Goal: Task Accomplishment & Management: Manage account settings

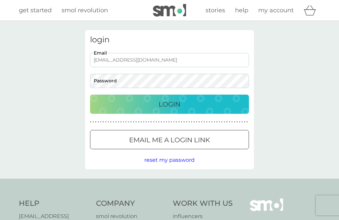
type input "[EMAIL_ADDRESS][DOMAIN_NAME]"
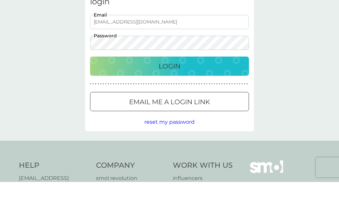
click at [182, 99] on div "Login" at bounding box center [170, 104] width 146 height 11
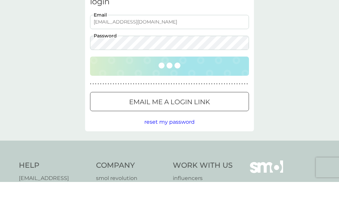
scroll to position [38, 0]
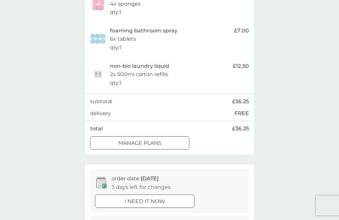
scroll to position [199, 0]
click at [140, 141] on div at bounding box center [139, 142] width 3 height 3
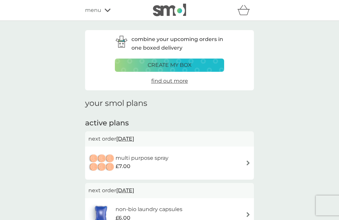
click at [135, 159] on h6 "multi purpose spray" at bounding box center [142, 158] width 53 height 9
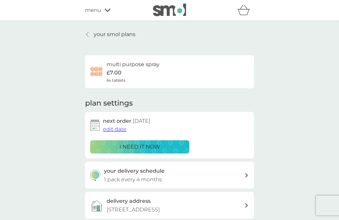
click at [111, 129] on span "edit date" at bounding box center [115, 129] width 24 height 6
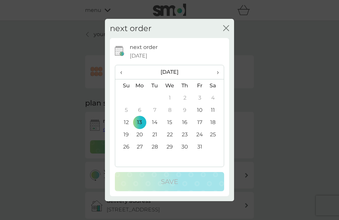
click at [217, 79] on span "›" at bounding box center [215, 72] width 7 height 14
click at [219, 79] on span "›" at bounding box center [215, 72] width 7 height 14
click at [218, 79] on span "›" at bounding box center [215, 72] width 7 height 14
click at [140, 116] on td "5" at bounding box center [139, 110] width 15 height 12
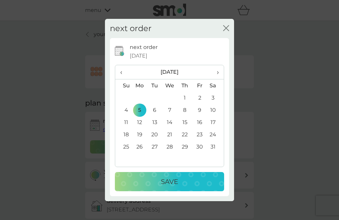
click at [162, 187] on p "Save" at bounding box center [169, 182] width 17 height 11
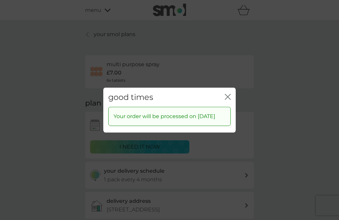
click at [227, 100] on icon "close" at bounding box center [228, 97] width 6 height 6
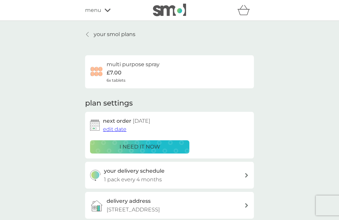
click at [88, 35] on icon at bounding box center [87, 34] width 3 height 5
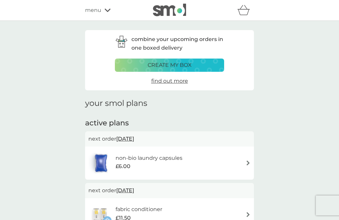
click at [177, 157] on h6 "non-bio laundry capsules" at bounding box center [149, 158] width 67 height 9
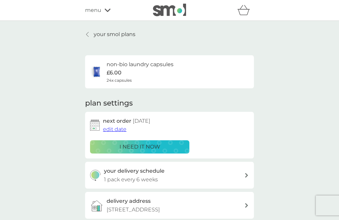
click at [111, 128] on span "edit date" at bounding box center [115, 129] width 24 height 6
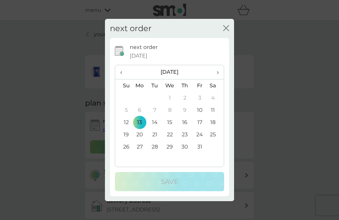
click at [213, 79] on span "›" at bounding box center [215, 72] width 7 height 14
click at [220, 80] on th "›" at bounding box center [215, 72] width 17 height 14
click at [222, 80] on th "›" at bounding box center [215, 72] width 17 height 14
click at [137, 116] on td "5" at bounding box center [139, 110] width 15 height 12
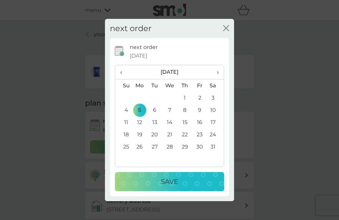
click at [163, 187] on p "Save" at bounding box center [169, 182] width 17 height 11
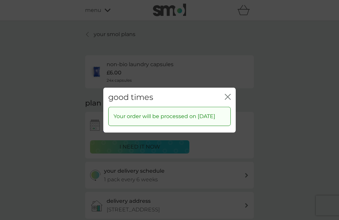
click at [230, 99] on icon "close" at bounding box center [229, 96] width 3 height 5
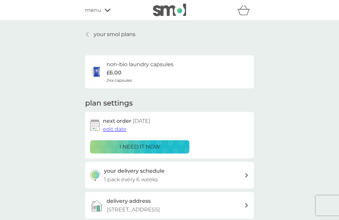
click at [88, 34] on icon at bounding box center [87, 34] width 3 height 5
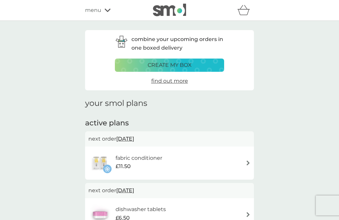
click at [186, 161] on div "fabric conditioner £11.50" at bounding box center [169, 163] width 162 height 23
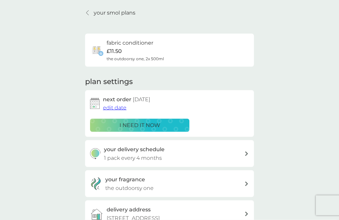
scroll to position [21, 0]
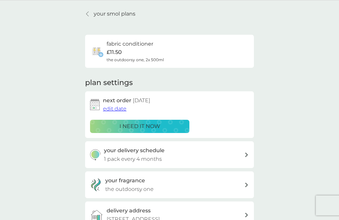
click at [115, 108] on span "edit date" at bounding box center [115, 109] width 24 height 6
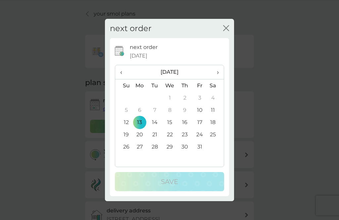
click at [217, 79] on span "›" at bounding box center [215, 72] width 7 height 14
click at [219, 79] on span "›" at bounding box center [215, 72] width 7 height 14
click at [220, 80] on th "›" at bounding box center [215, 72] width 17 height 14
click at [137, 116] on td "5" at bounding box center [139, 110] width 15 height 12
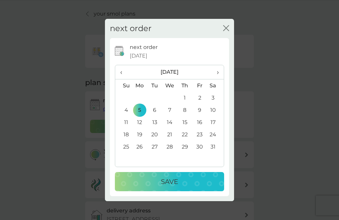
click at [165, 187] on p "Save" at bounding box center [169, 182] width 17 height 11
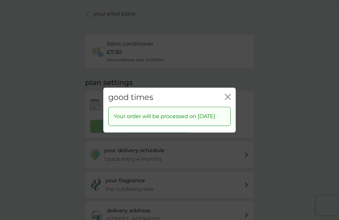
click at [233, 103] on div "good times close" at bounding box center [169, 97] width 133 height 20
click at [226, 99] on icon "close" at bounding box center [226, 96] width 3 height 5
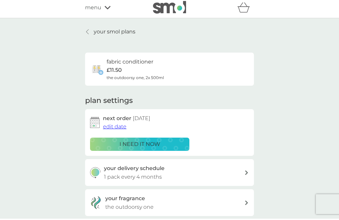
scroll to position [0, 0]
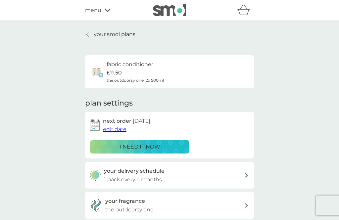
click at [88, 34] on icon at bounding box center [87, 34] width 3 height 5
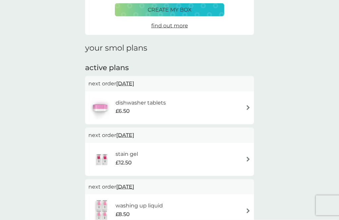
scroll to position [56, 0]
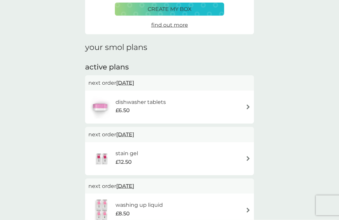
click at [158, 101] on h6 "dishwasher tablets" at bounding box center [141, 102] width 50 height 9
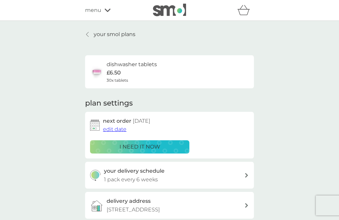
click at [112, 127] on span "edit date" at bounding box center [115, 129] width 24 height 6
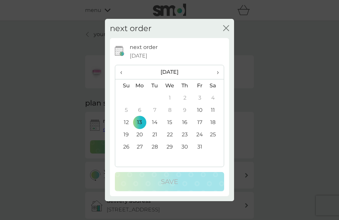
click at [219, 79] on span "›" at bounding box center [215, 72] width 7 height 14
click at [139, 153] on td "24" at bounding box center [139, 147] width 15 height 12
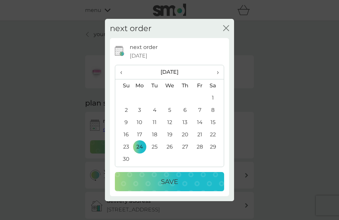
click at [167, 187] on p "Save" at bounding box center [169, 182] width 17 height 11
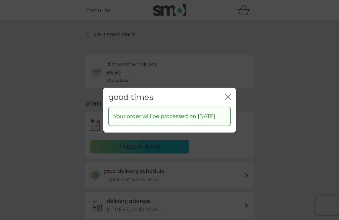
click at [230, 100] on icon "close" at bounding box center [228, 97] width 6 height 6
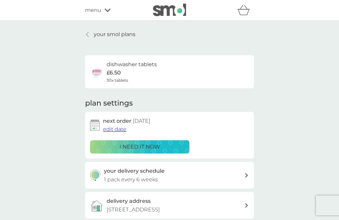
click at [90, 37] on link "your smol plans" at bounding box center [110, 34] width 50 height 9
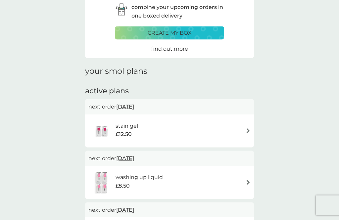
scroll to position [37, 0]
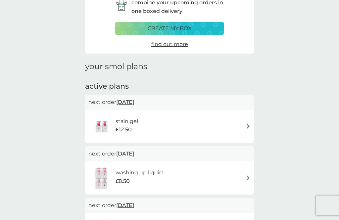
click at [134, 102] on span "13 Oct 2025" at bounding box center [125, 102] width 18 height 13
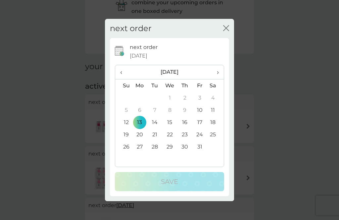
click at [219, 80] on th "›" at bounding box center [215, 72] width 17 height 14
click at [138, 153] on td "24" at bounding box center [139, 147] width 15 height 12
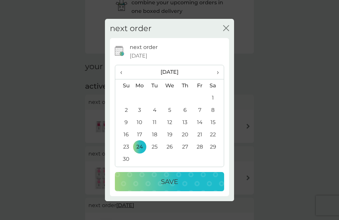
click at [168, 187] on p "Save" at bounding box center [169, 182] width 17 height 11
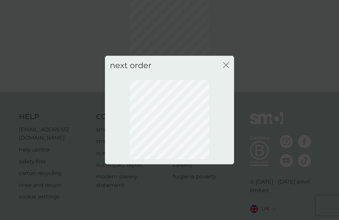
scroll to position [36, 0]
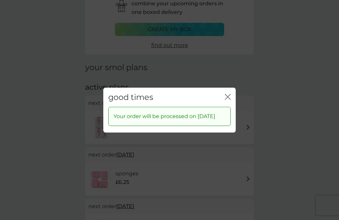
click at [227, 101] on button "close" at bounding box center [228, 97] width 6 height 7
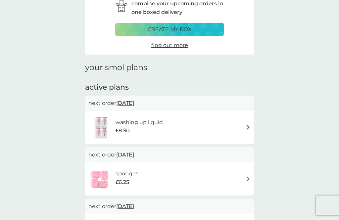
click at [130, 102] on span "13 Oct 2025" at bounding box center [125, 103] width 18 height 13
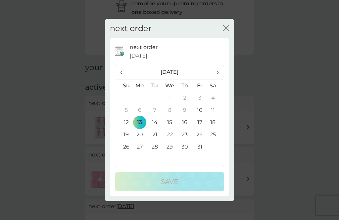
click at [219, 79] on span "›" at bounding box center [215, 72] width 7 height 14
click at [220, 80] on th "›" at bounding box center [215, 72] width 17 height 14
click at [223, 80] on th "›" at bounding box center [215, 72] width 17 height 14
click at [140, 116] on td "5" at bounding box center [139, 110] width 15 height 12
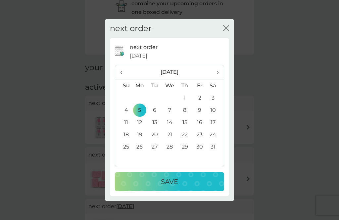
click at [167, 187] on p "Save" at bounding box center [169, 182] width 17 height 11
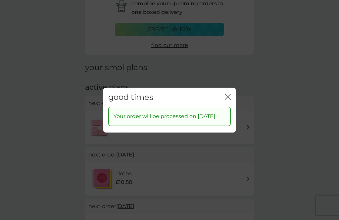
click at [229, 100] on icon "close" at bounding box center [228, 97] width 6 height 6
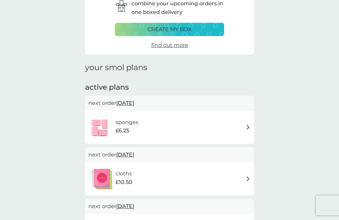
click at [134, 102] on span "13 Oct 2025" at bounding box center [125, 103] width 18 height 13
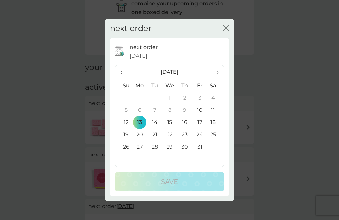
click at [217, 79] on span "›" at bounding box center [215, 72] width 7 height 14
click at [220, 80] on th "›" at bounding box center [215, 72] width 17 height 14
click at [138, 116] on td "5" at bounding box center [139, 110] width 15 height 12
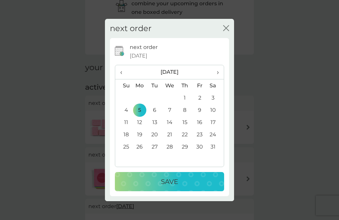
click at [171, 187] on p "Save" at bounding box center [169, 182] width 17 height 11
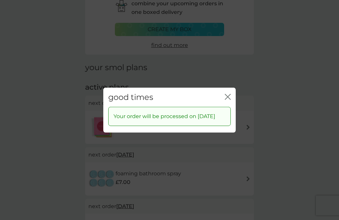
click at [229, 100] on icon "close" at bounding box center [228, 97] width 6 height 6
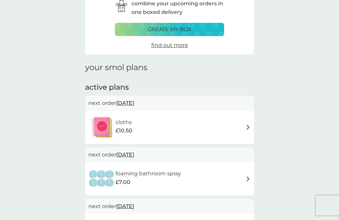
click at [131, 102] on span "13 Oct 2025" at bounding box center [125, 103] width 18 height 13
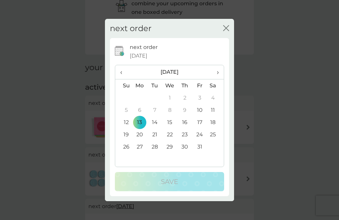
click at [217, 79] on span "›" at bounding box center [215, 72] width 7 height 14
click at [219, 79] on span "›" at bounding box center [215, 72] width 7 height 14
click at [220, 80] on th "›" at bounding box center [215, 72] width 17 height 14
click at [139, 116] on td "5" at bounding box center [139, 110] width 15 height 12
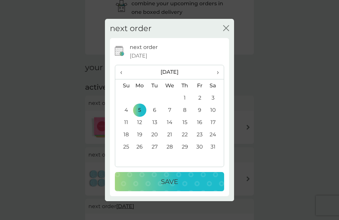
click at [176, 187] on p "Save" at bounding box center [169, 182] width 17 height 11
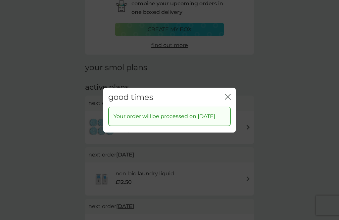
click at [229, 100] on icon "close" at bounding box center [228, 97] width 6 height 6
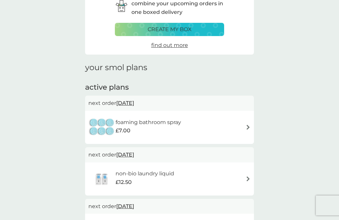
click at [134, 101] on span "13 Oct 2025" at bounding box center [125, 103] width 18 height 13
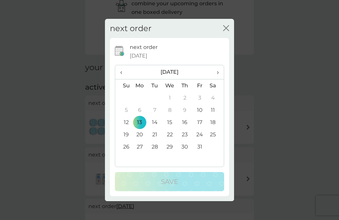
click at [218, 79] on span "›" at bounding box center [215, 72] width 7 height 14
click at [215, 79] on span "›" at bounding box center [215, 72] width 7 height 14
click at [217, 79] on span "›" at bounding box center [215, 72] width 7 height 14
click at [139, 116] on td "5" at bounding box center [139, 110] width 15 height 12
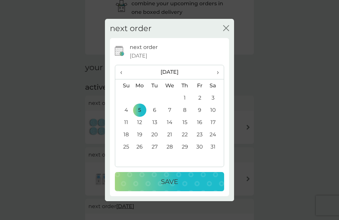
click at [168, 187] on p "Save" at bounding box center [169, 182] width 17 height 11
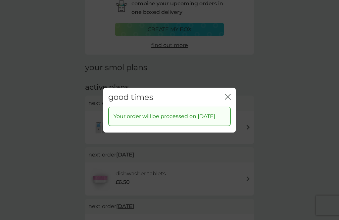
click at [227, 101] on button "close" at bounding box center [228, 97] width 6 height 7
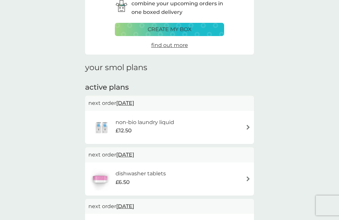
click at [134, 106] on span "13 Oct 2025" at bounding box center [125, 103] width 18 height 13
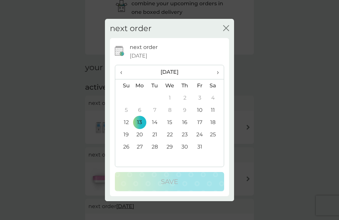
click at [217, 77] on span "›" at bounding box center [215, 72] width 7 height 14
click at [140, 153] on td "24" at bounding box center [139, 147] width 15 height 12
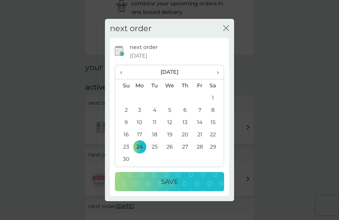
click at [169, 187] on p "Save" at bounding box center [169, 182] width 17 height 11
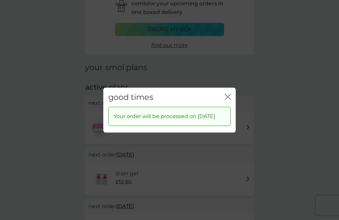
click at [230, 100] on icon "close" at bounding box center [228, 97] width 6 height 6
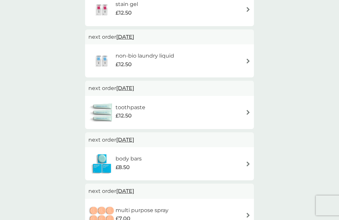
scroll to position [205, 0]
click at [134, 138] on span "23 Dec 2025" at bounding box center [125, 140] width 18 height 13
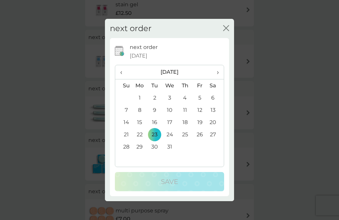
click at [122, 79] on span "‹" at bounding box center [123, 72] width 7 height 14
click at [137, 153] on td "24" at bounding box center [139, 147] width 15 height 12
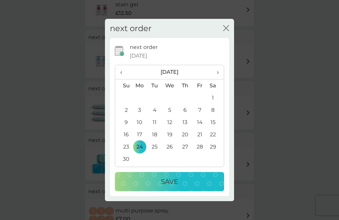
click at [163, 187] on p "Save" at bounding box center [169, 182] width 17 height 11
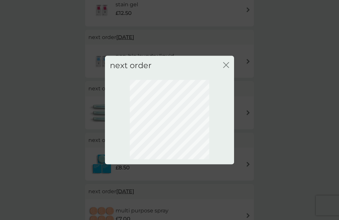
scroll to position [36, 0]
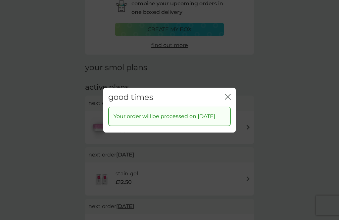
click at [229, 100] on icon "close" at bounding box center [228, 97] width 6 height 6
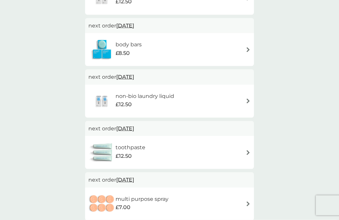
scroll to position [227, 0]
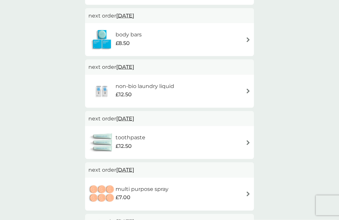
click at [126, 117] on span "22 Dec 2025" at bounding box center [125, 118] width 18 height 13
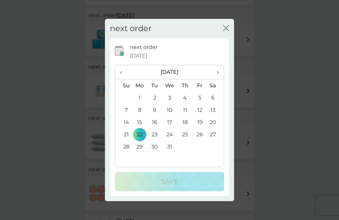
click at [218, 79] on span "›" at bounding box center [215, 72] width 7 height 14
click at [138, 116] on td "5" at bounding box center [139, 110] width 15 height 12
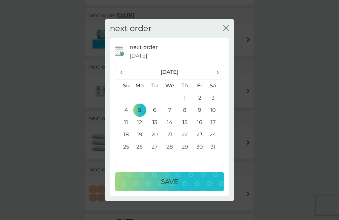
click at [166, 187] on p "Save" at bounding box center [169, 182] width 17 height 11
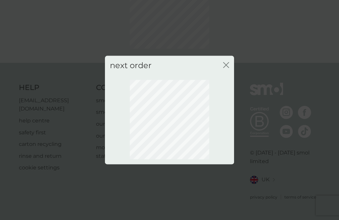
scroll to position [36, 0]
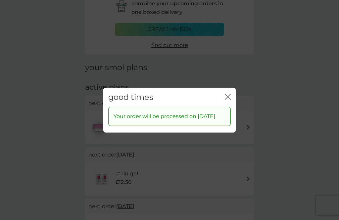
click at [227, 100] on icon "close" at bounding box center [228, 97] width 6 height 6
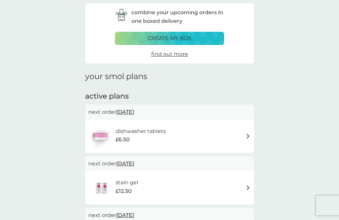
scroll to position [0, 0]
